Goal: Transaction & Acquisition: Purchase product/service

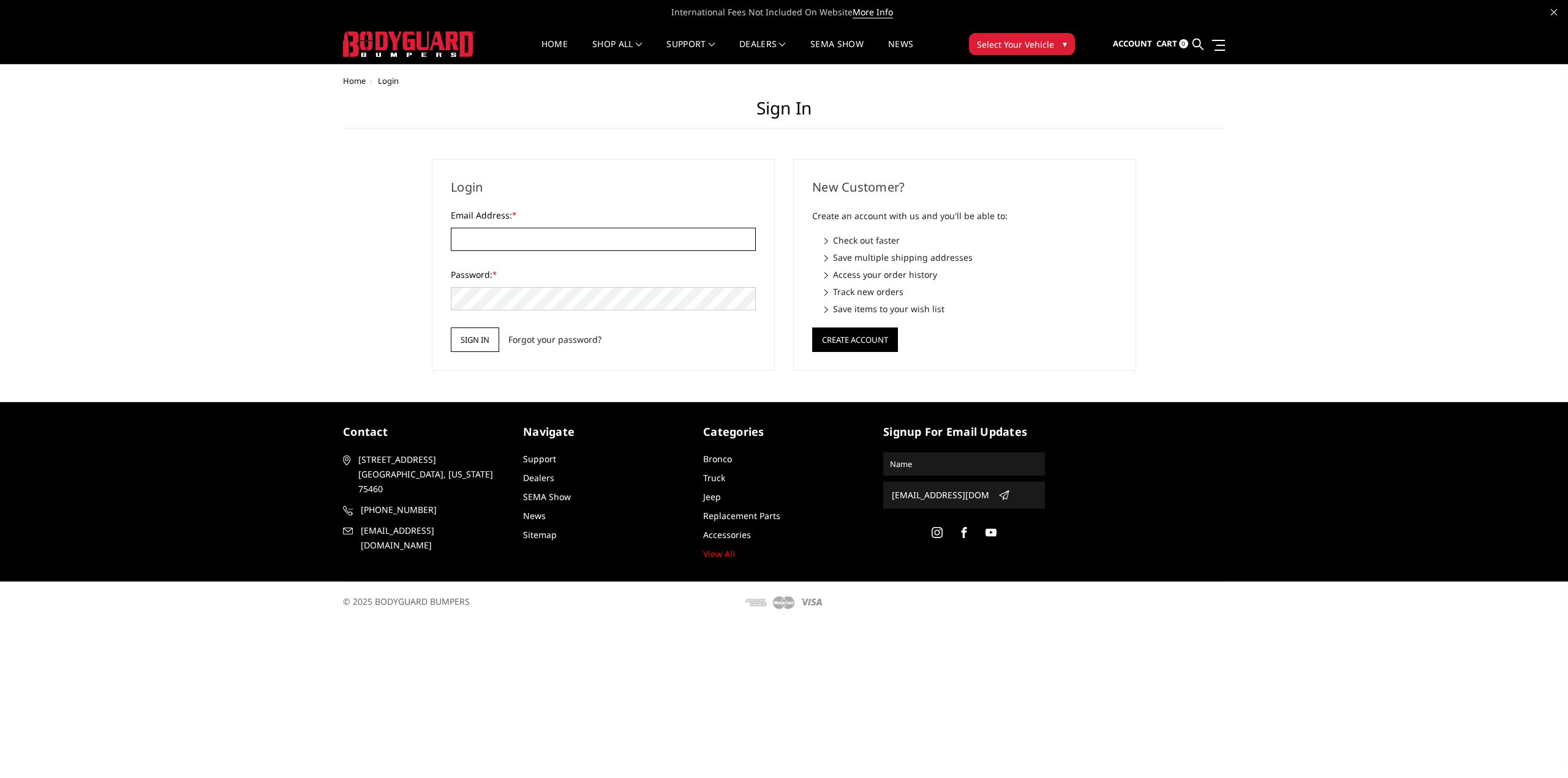
type input "[EMAIL_ADDRESS][DOMAIN_NAME]"
click at [469, 337] on input "Sign in" at bounding box center [475, 339] width 48 height 24
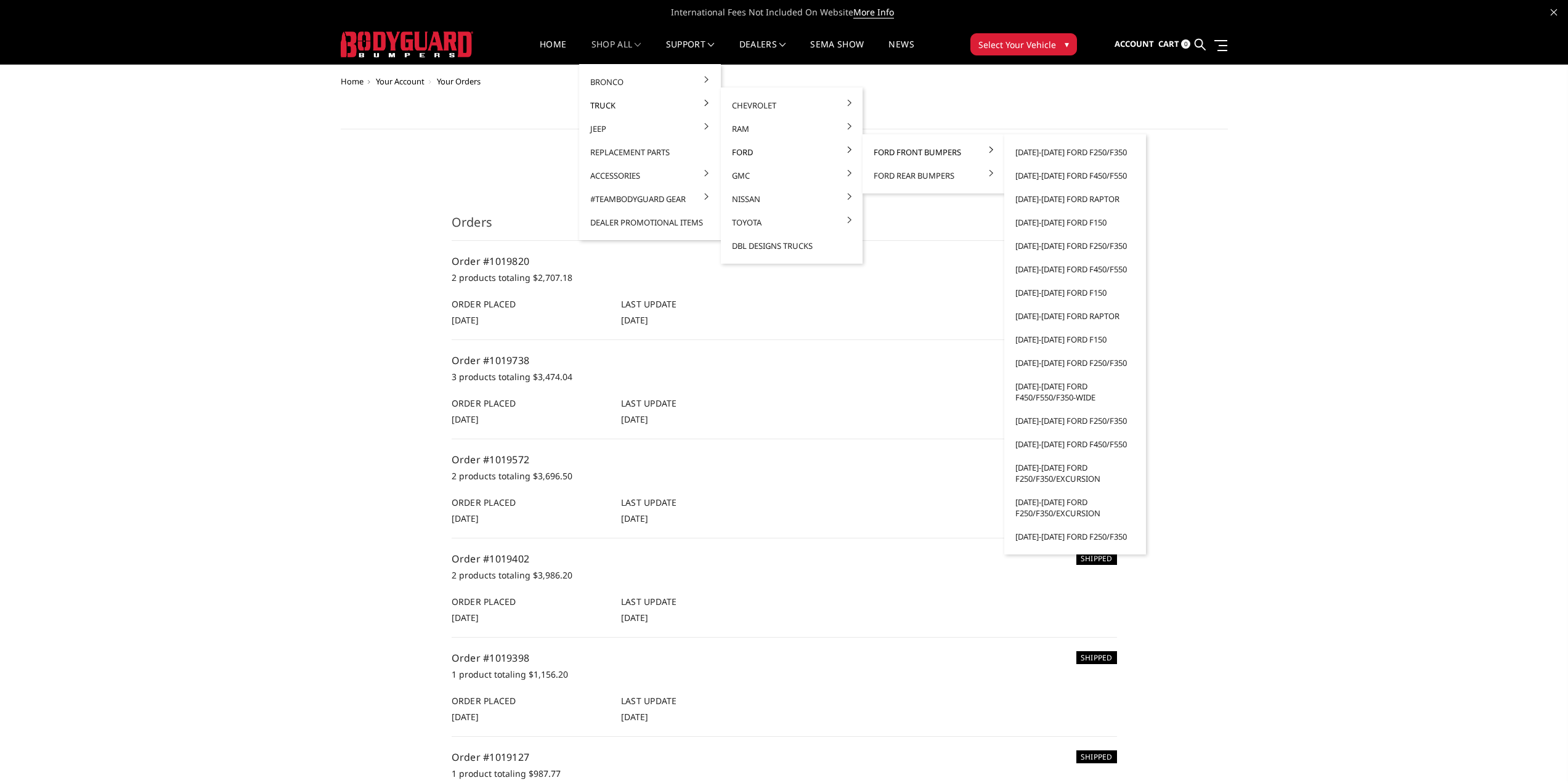
click at [925, 154] on link "Ford Front Bumpers" at bounding box center [934, 153] width 132 height 24
click at [1057, 150] on link "[DATE]-[DATE] Ford F250/F350" at bounding box center [1075, 153] width 132 height 24
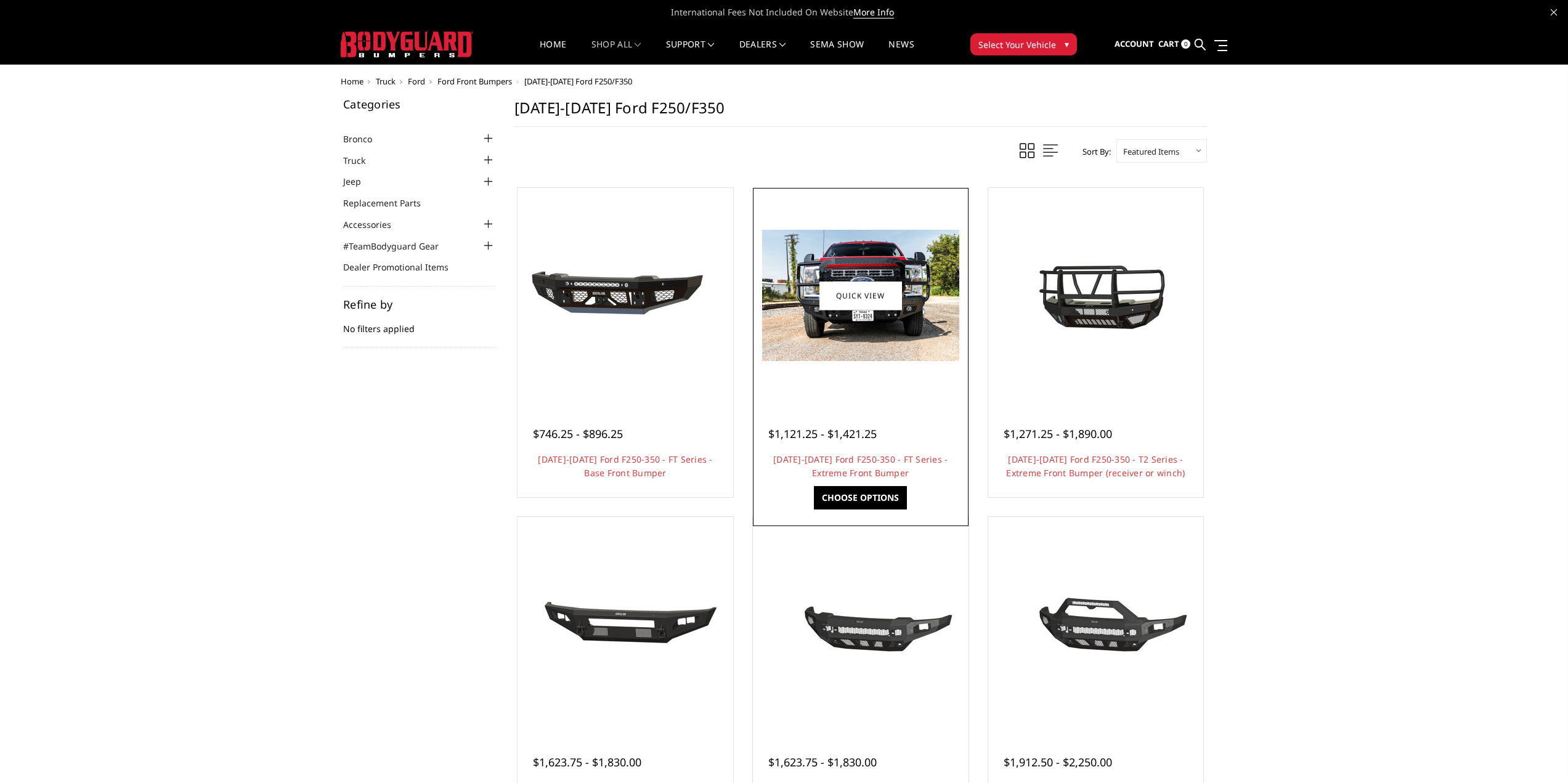
click at [877, 250] on img at bounding box center [861, 296] width 197 height 131
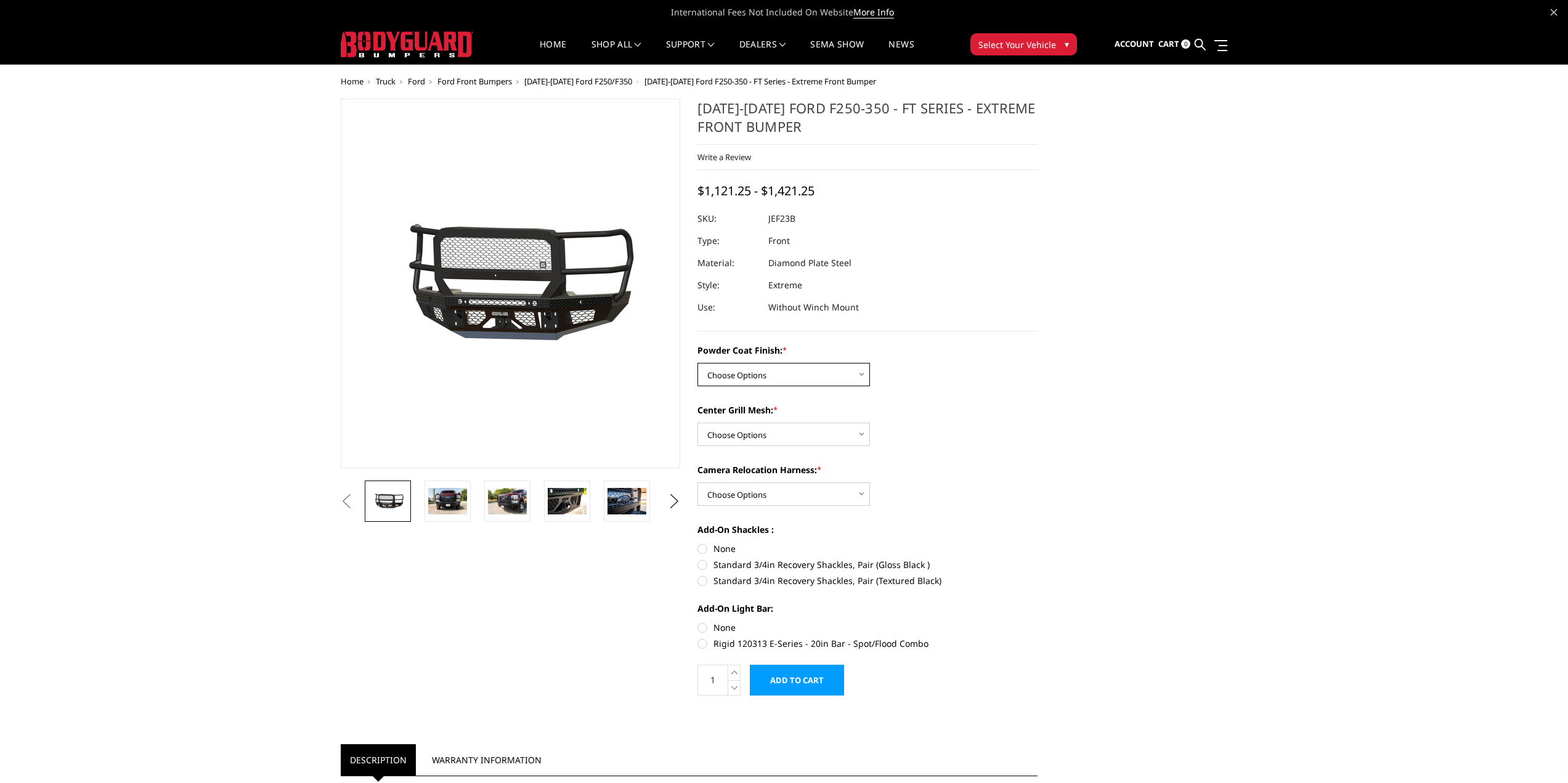
click at [774, 378] on select "Choose Options Bare Metal Gloss Black Powder Coat Textured Black Powder Coat" at bounding box center [784, 375] width 172 height 24
select select "3264"
click at [698, 363] on select "Choose Options Bare Metal Gloss Black Powder Coat Textured Black Powder Coat" at bounding box center [784, 375] width 172 height 24
click at [761, 439] on select "Choose Options WITH Expanded Metal in Center Grill WITHOUT Expanded Metal in Ce…" at bounding box center [784, 435] width 172 height 24
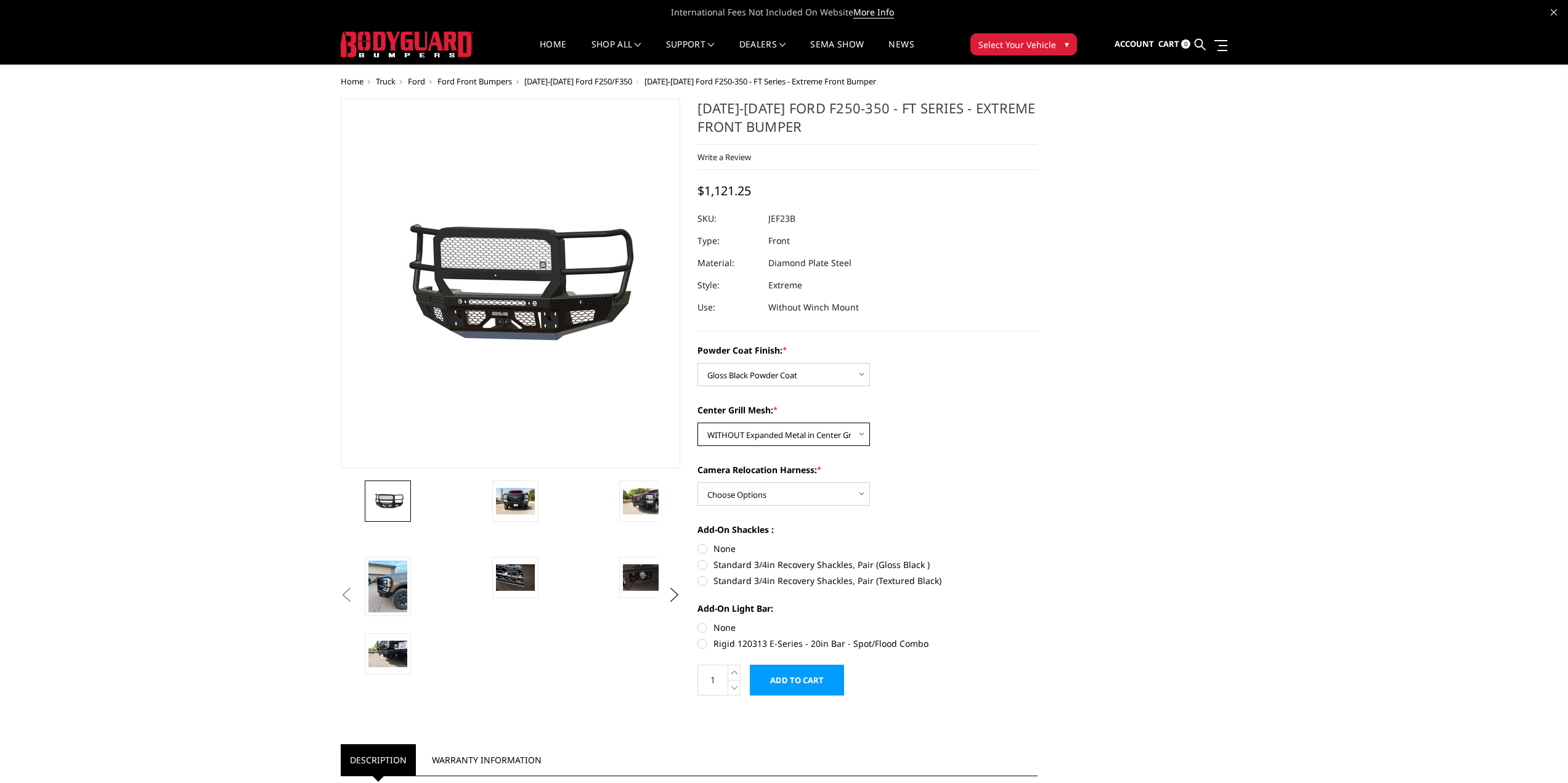
click at [698, 423] on select "Choose Options WITH Expanded Metal in Center Grill WITHOUT Expanded Metal in Ce…" at bounding box center [784, 435] width 172 height 24
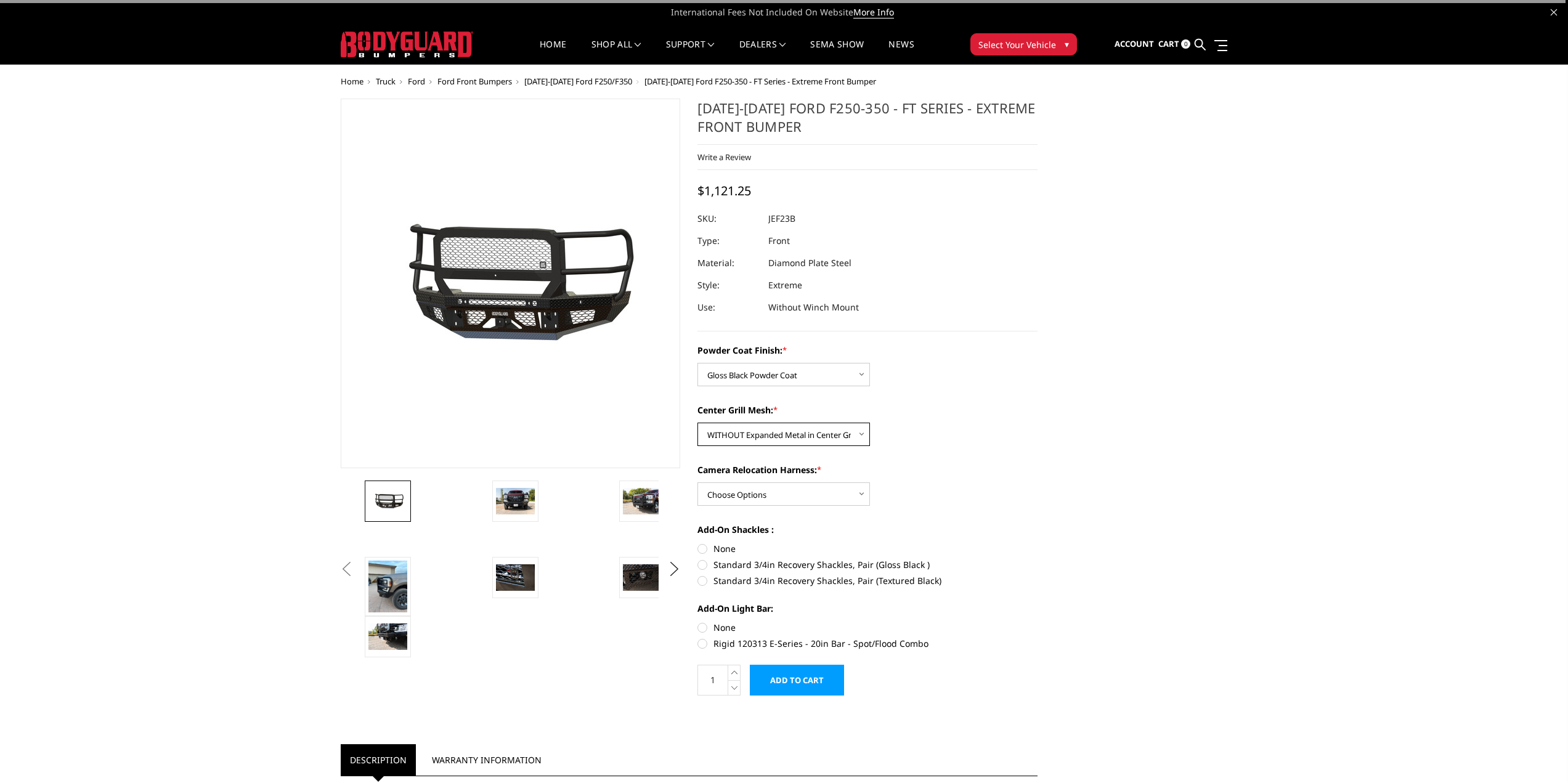
click at [761, 429] on select "Choose Options WITH Expanded Metal in Center Grill WITHOUT Expanded Metal in Ce…" at bounding box center [784, 435] width 172 height 24
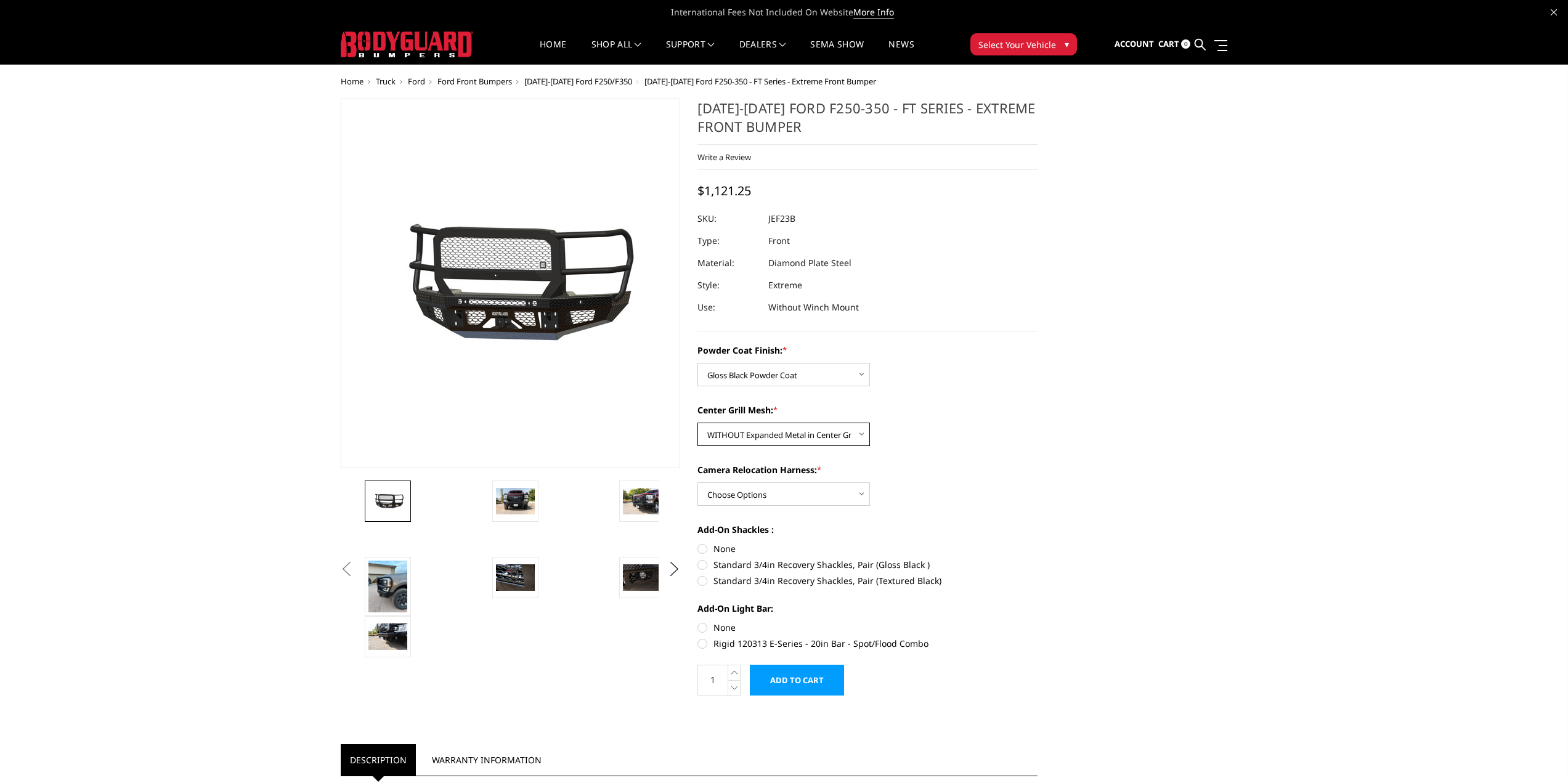
select select "3266"
click at [698, 423] on select "Choose Options WITH Expanded Metal in Center Grill WITHOUT Expanded Metal in Ce…" at bounding box center [784, 435] width 172 height 24
click at [757, 492] on select "Choose Options WITH Camera Relocation Harness WITHOUT Camera Relocation Harness" at bounding box center [784, 494] width 172 height 24
select select "3268"
click at [698, 483] on select "Choose Options WITH Camera Relocation Harness WITHOUT Camera Relocation Harness" at bounding box center [784, 494] width 172 height 24
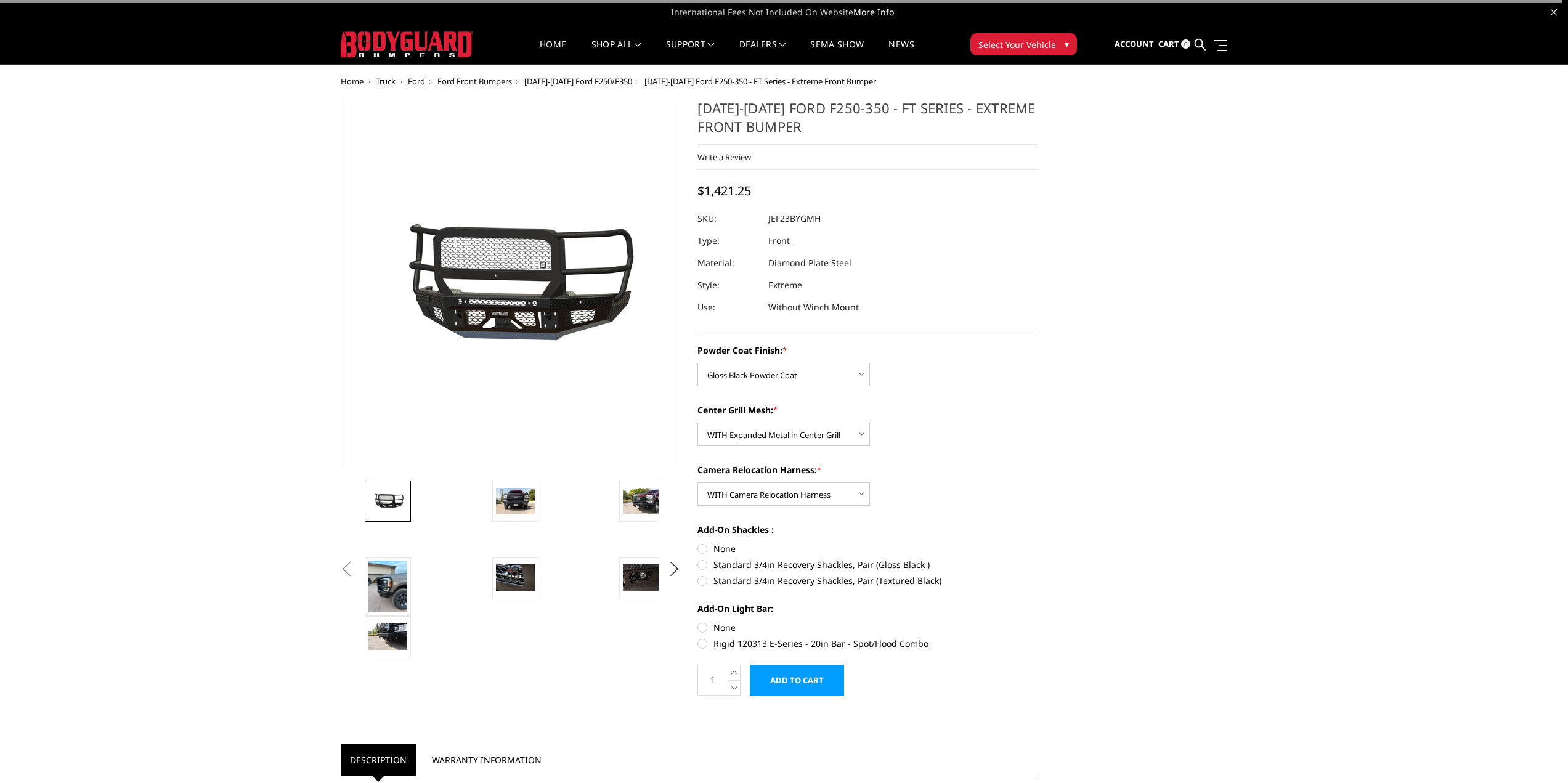
click at [701, 550] on label "None" at bounding box center [867, 549] width 340 height 13
click at [698, 543] on input "None" at bounding box center [698, 542] width 1 height 1
radio input "true"
click at [704, 632] on label "None" at bounding box center [867, 628] width 340 height 13
click at [698, 622] on input "None" at bounding box center [698, 621] width 1 height 1
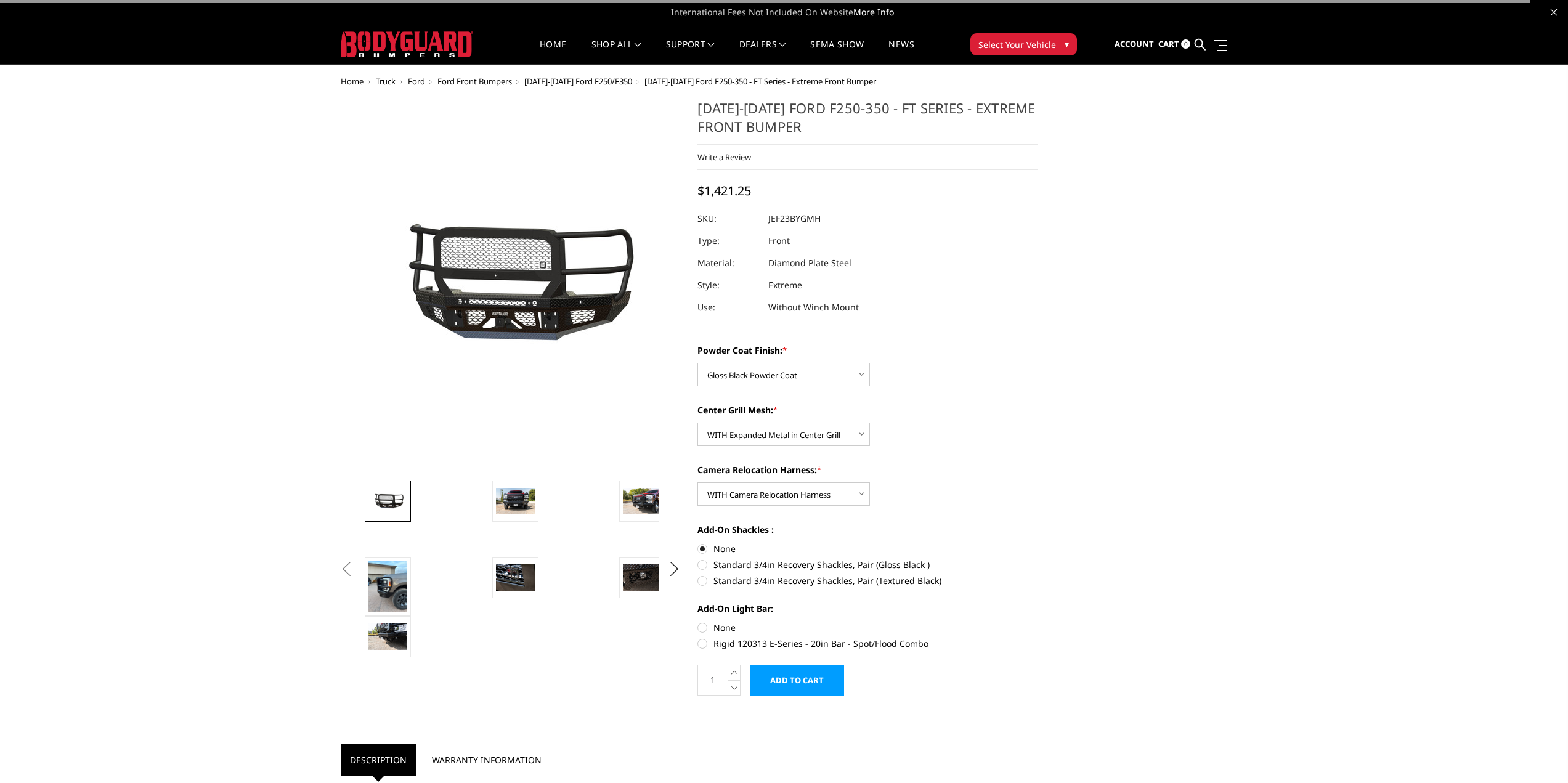
radio input "true"
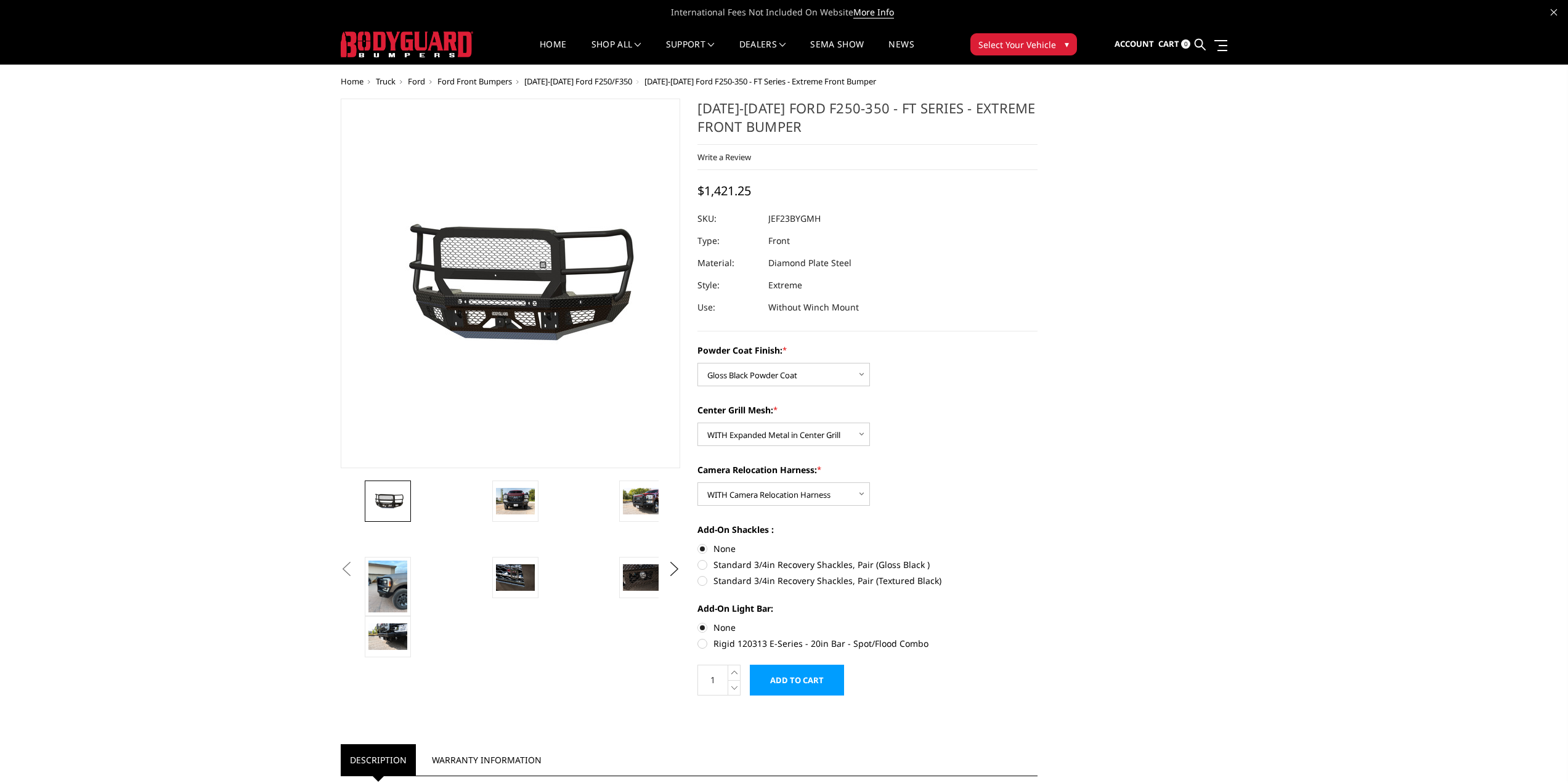
click at [734, 189] on span "$1,421.25" at bounding box center [725, 190] width 54 height 16
copy span "1,421.25"
click at [410, 83] on span "Ford" at bounding box center [416, 81] width 17 height 11
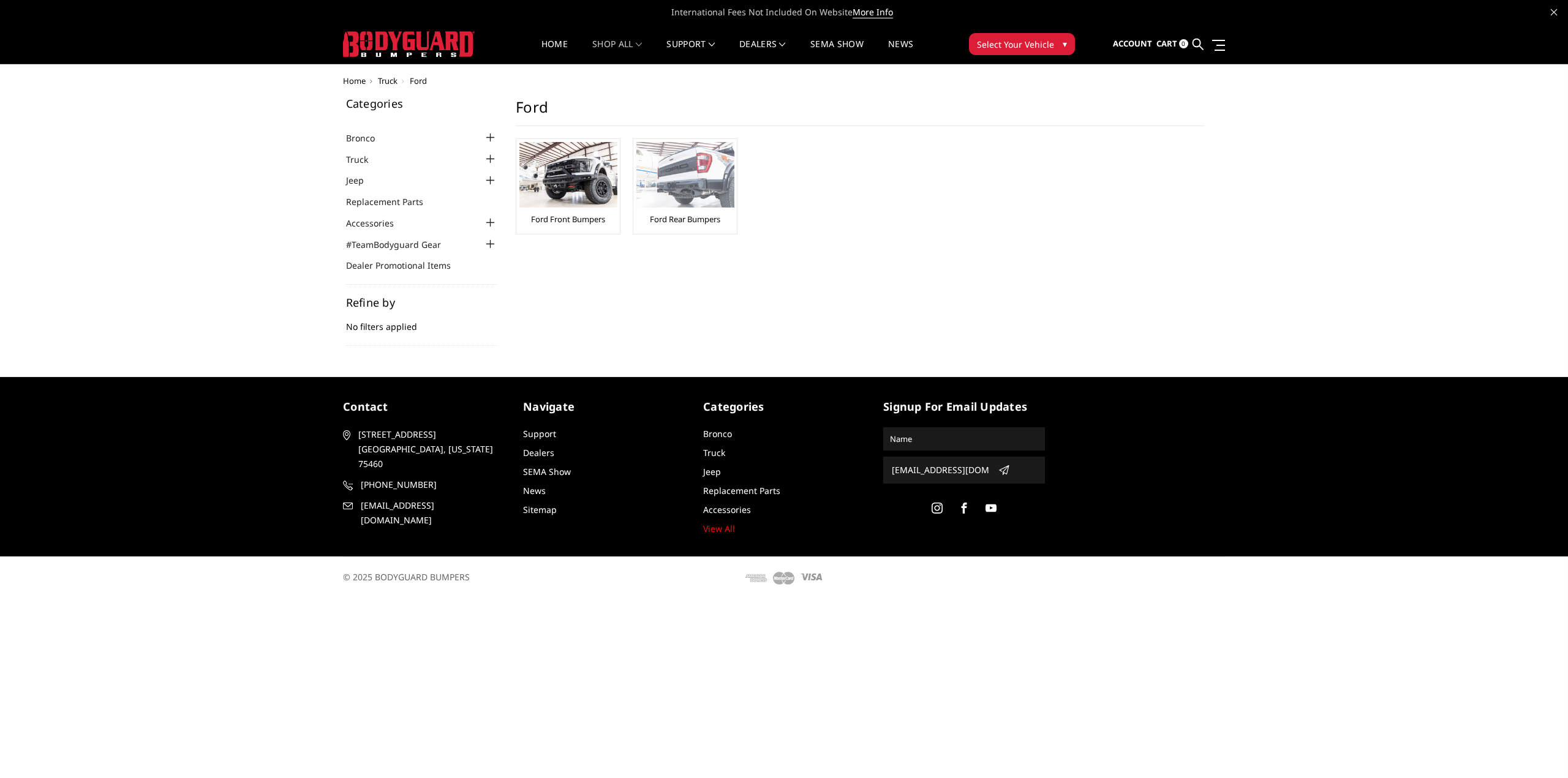
click at [651, 188] on img at bounding box center [686, 174] width 98 height 65
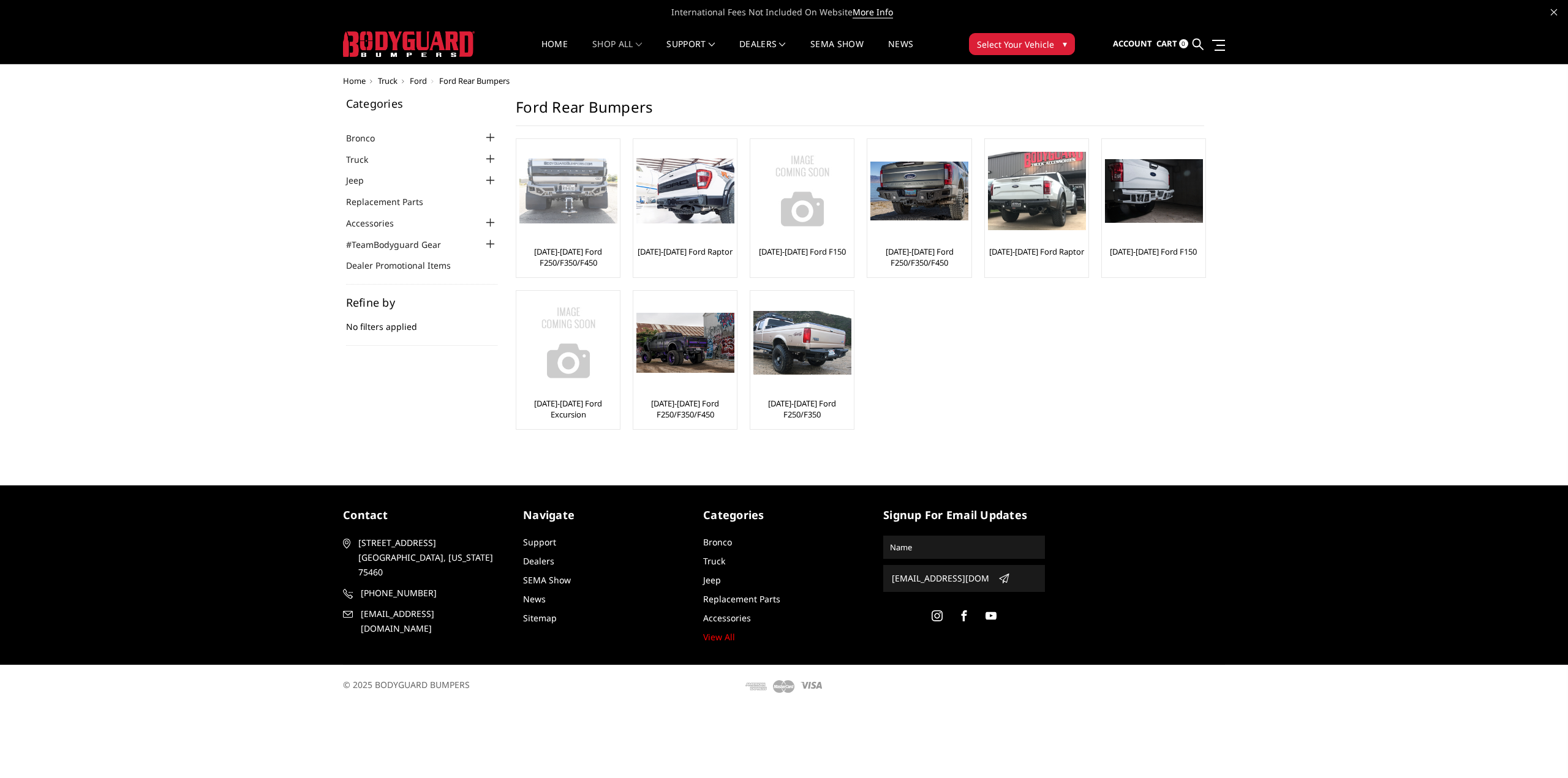
click at [584, 212] on img at bounding box center [569, 191] width 98 height 65
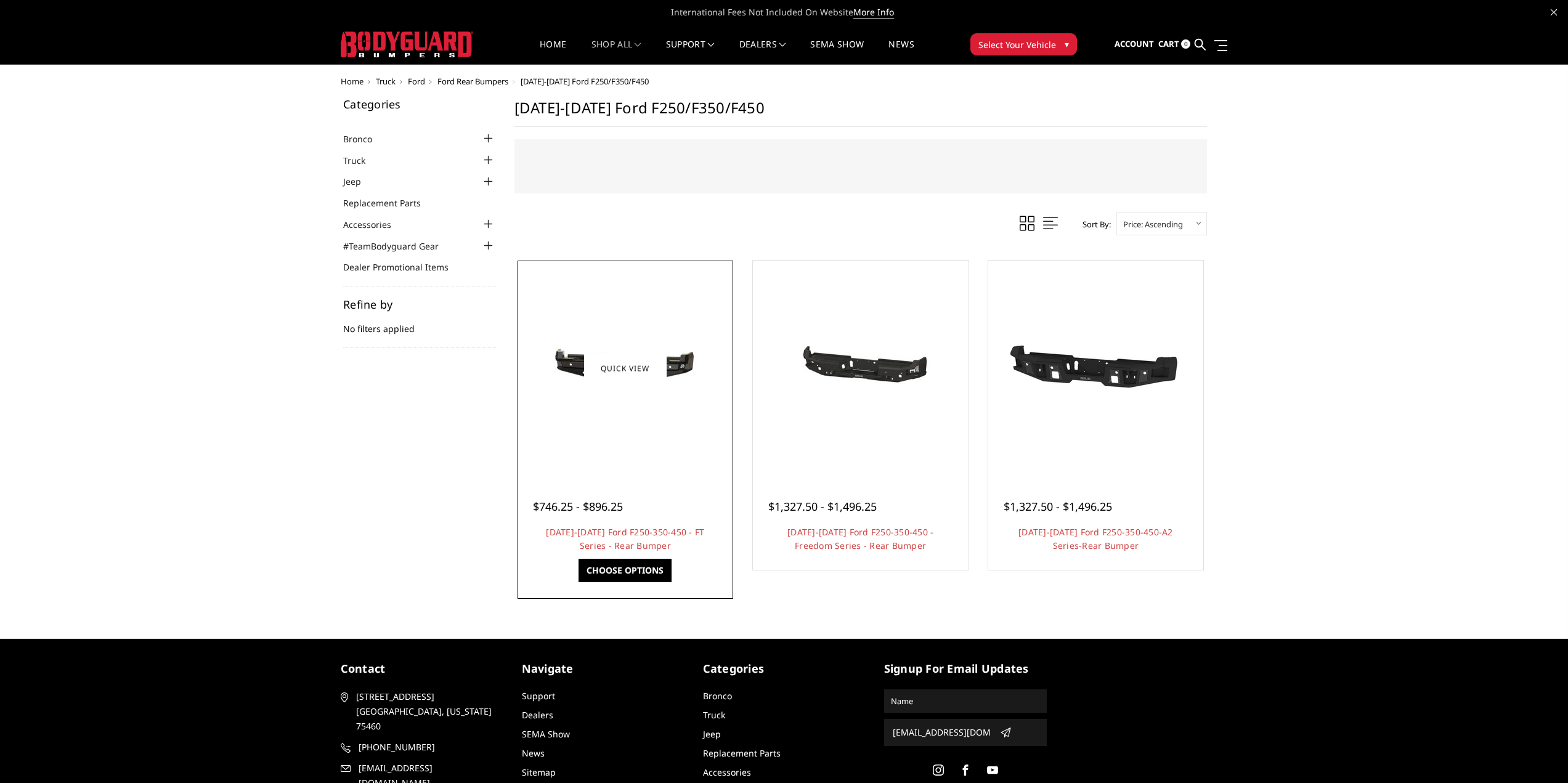
click at [611, 346] on img at bounding box center [625, 368] width 197 height 93
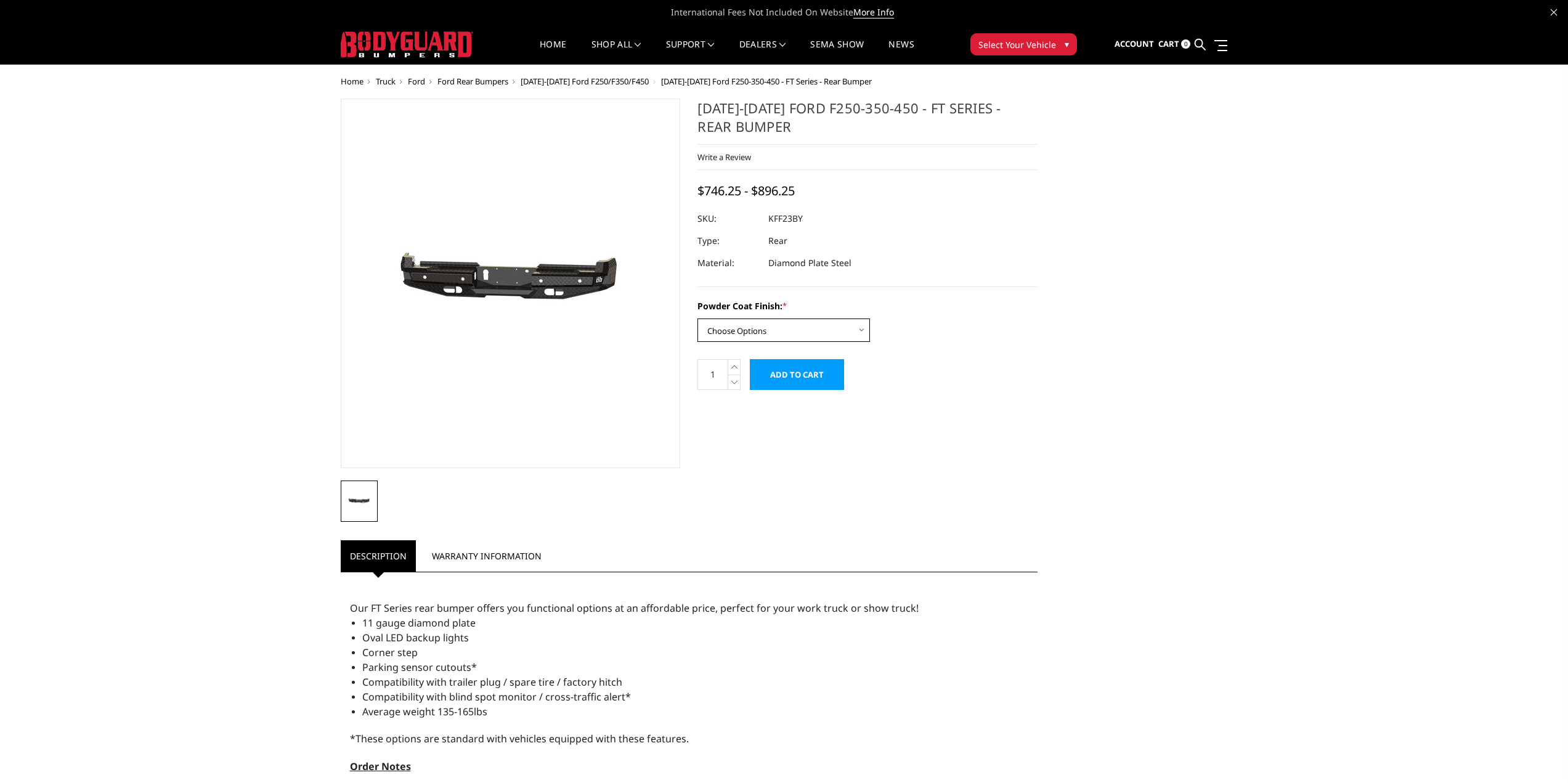
click at [779, 325] on select "Choose Options Bare Metal Gloss Black Powder Coat Textured Black Powder Coat" at bounding box center [784, 331] width 172 height 24
select select "3421"
click at [698, 319] on select "Choose Options Bare Metal Gloss Black Powder Coat Textured Black Powder Coat" at bounding box center [784, 331] width 172 height 24
click at [730, 191] on span "$896.25" at bounding box center [719, 190] width 44 height 16
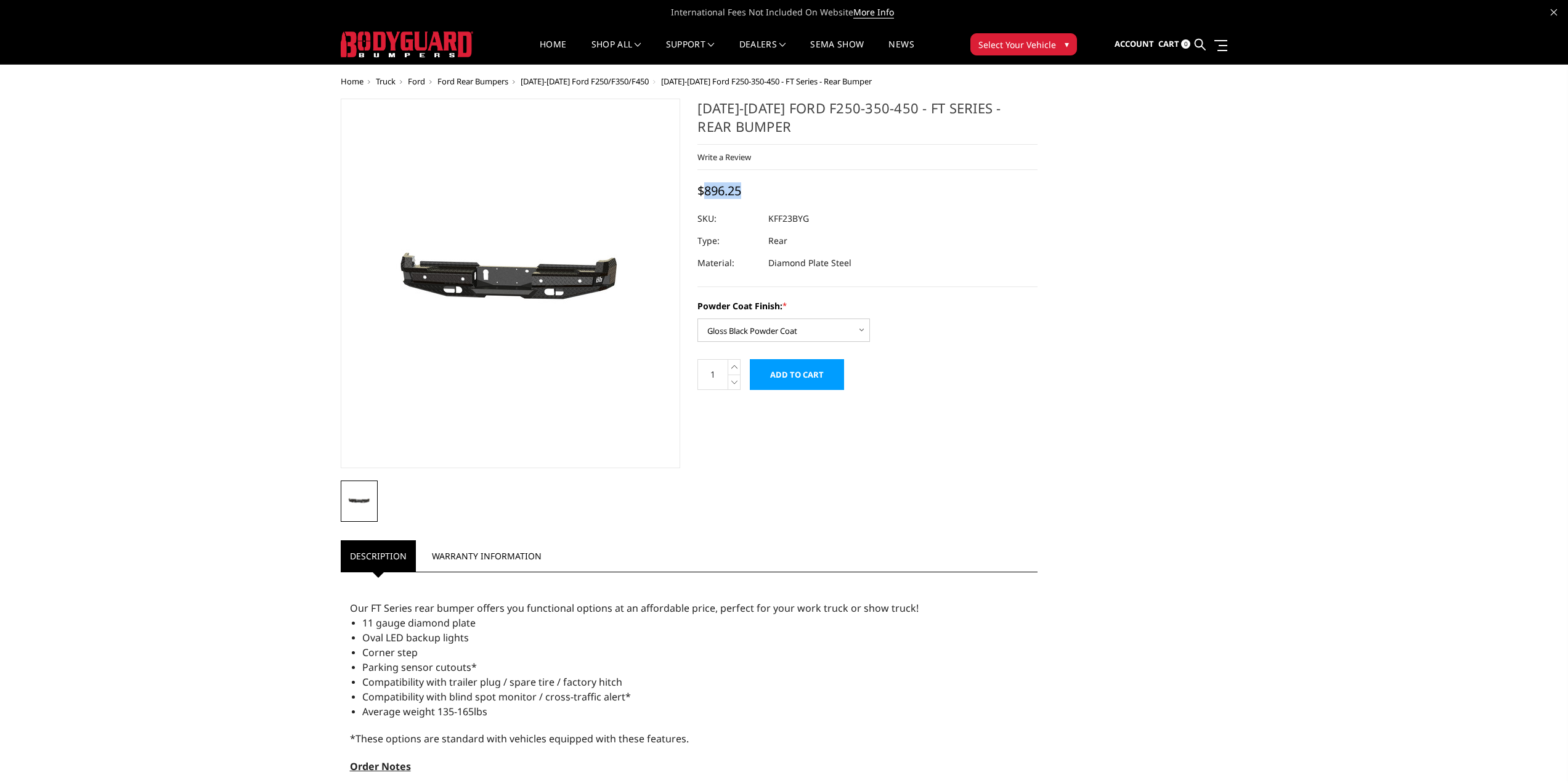
copy span "896.25"
click at [794, 378] on input "Add to Cart" at bounding box center [797, 374] width 94 height 31
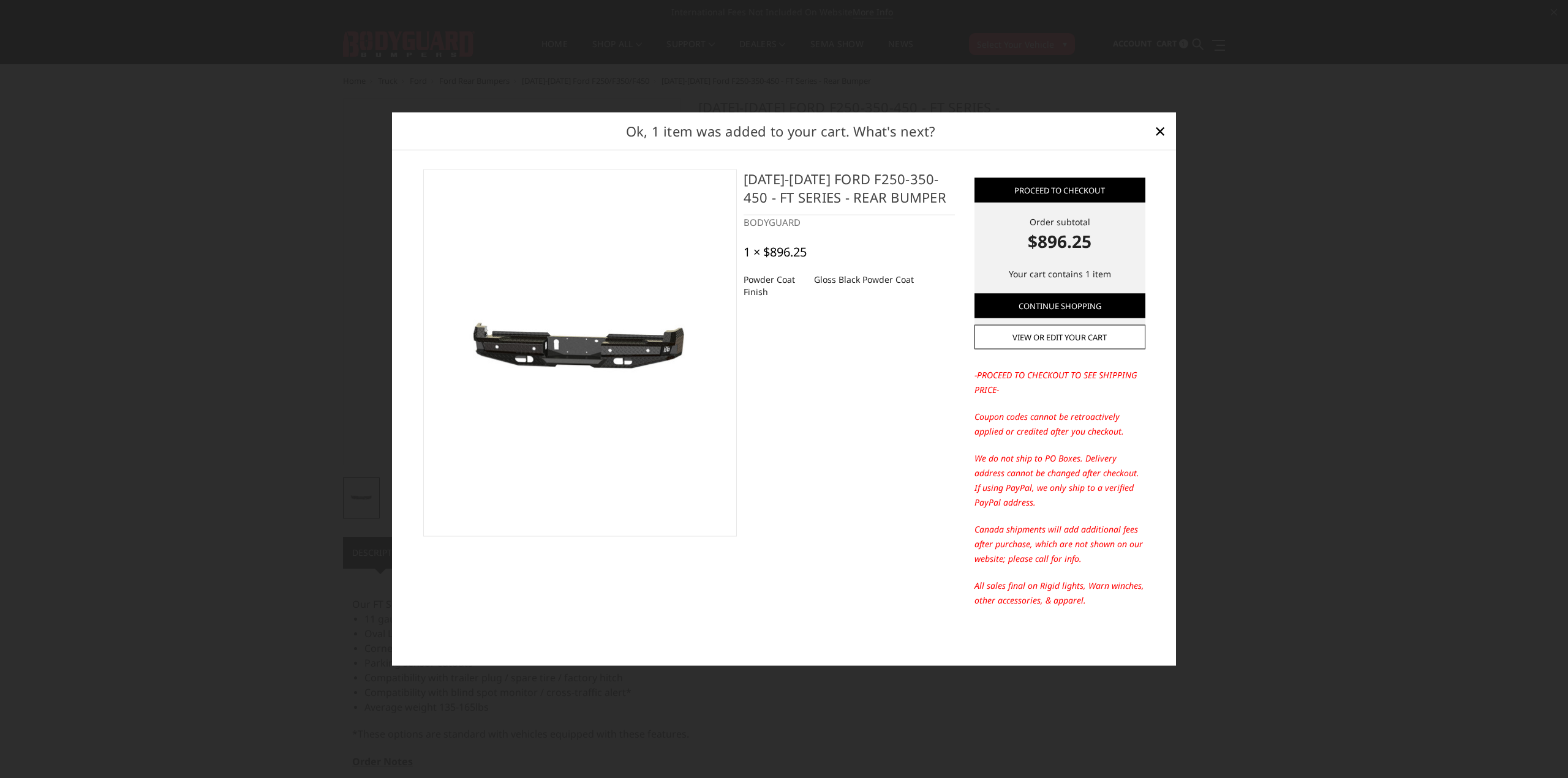
click at [210, 187] on div at bounding box center [784, 389] width 1568 height 778
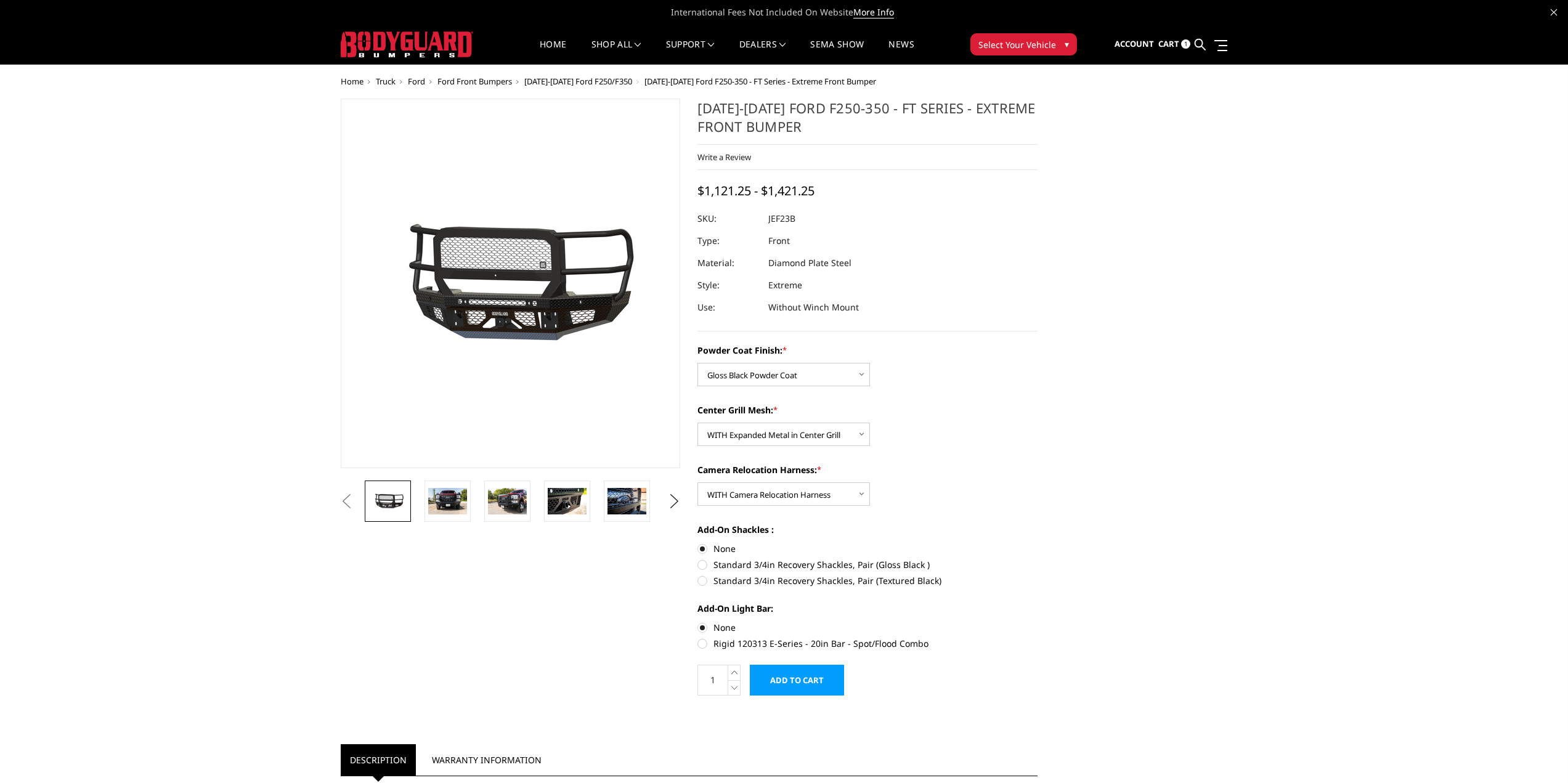
select select "3264"
select select "3266"
select select "3268"
click at [790, 688] on input "Add to Cart" at bounding box center [797, 680] width 94 height 31
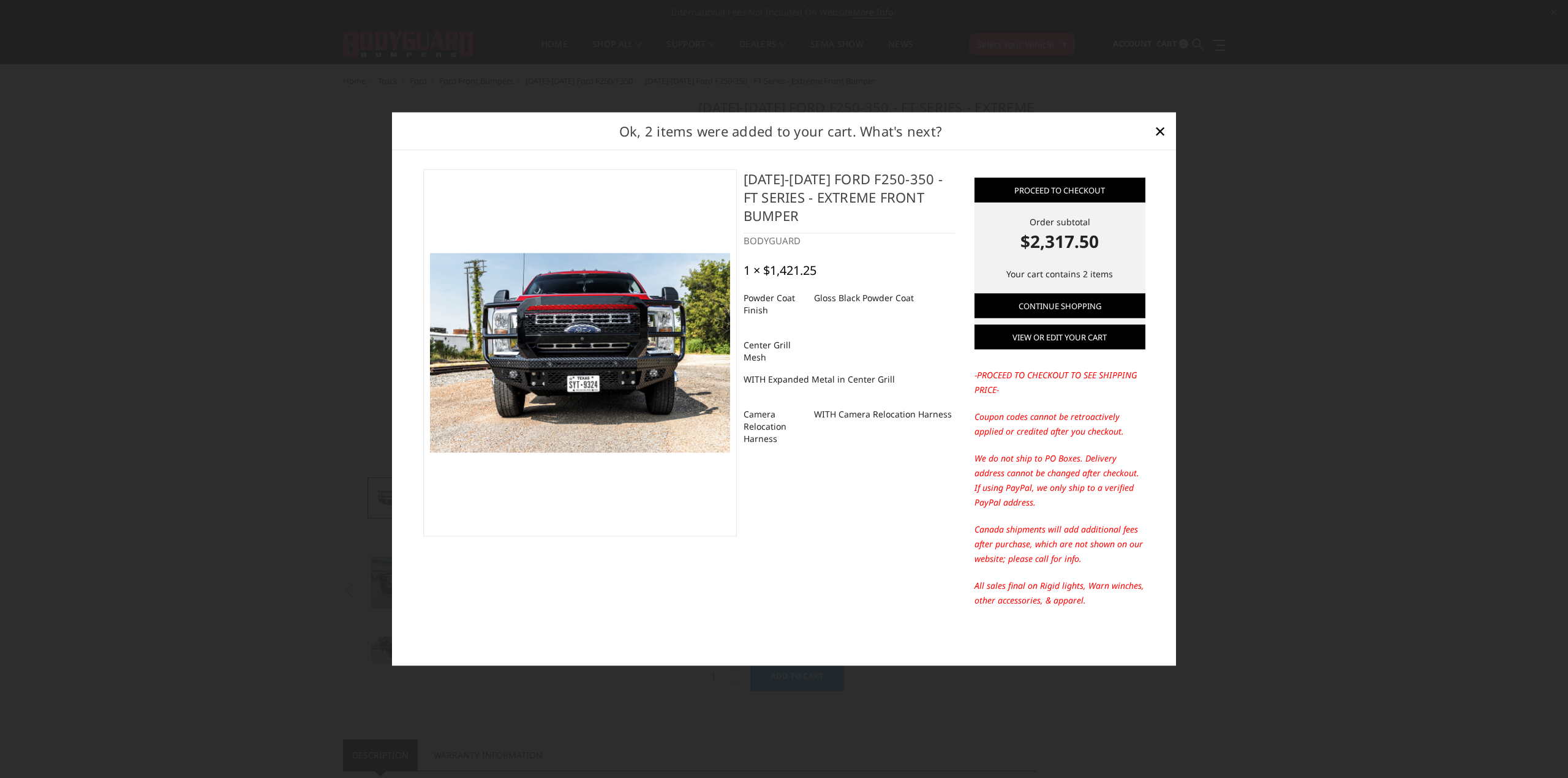
click at [1095, 338] on link "View or edit your cart" at bounding box center [1060, 336] width 171 height 24
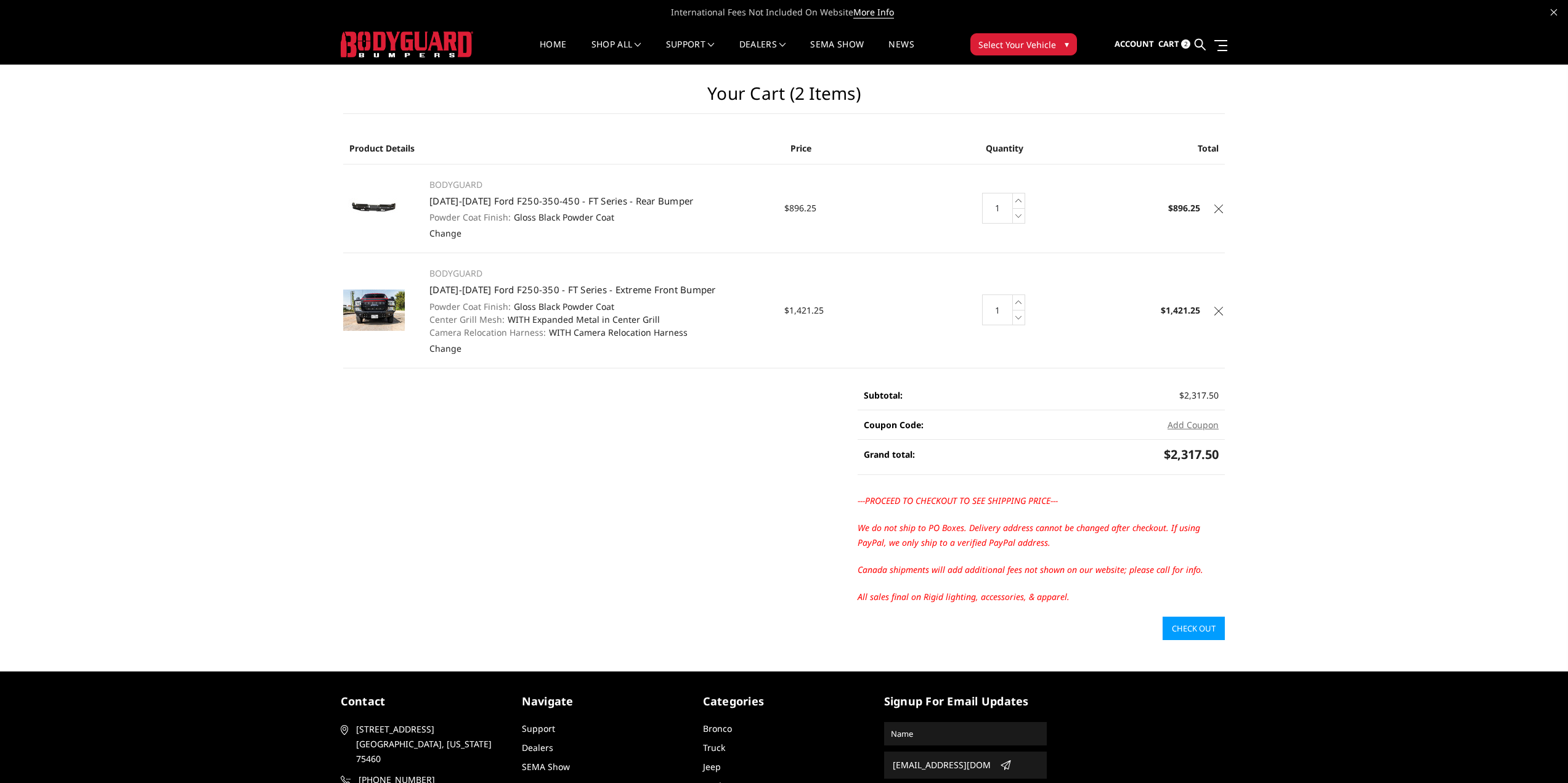
click at [1200, 621] on link "Check out" at bounding box center [1194, 629] width 62 height 24
